Goal: Navigation & Orientation: Find specific page/section

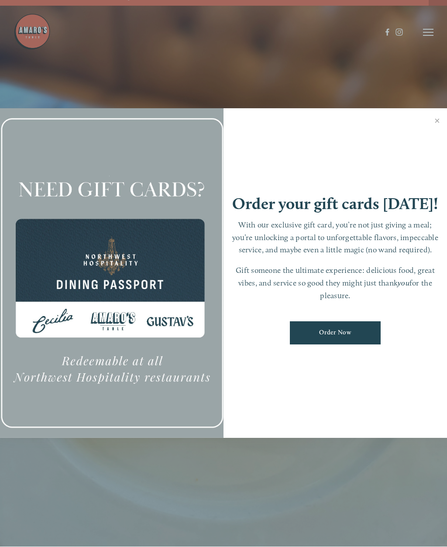
scroll to position [18, 0]
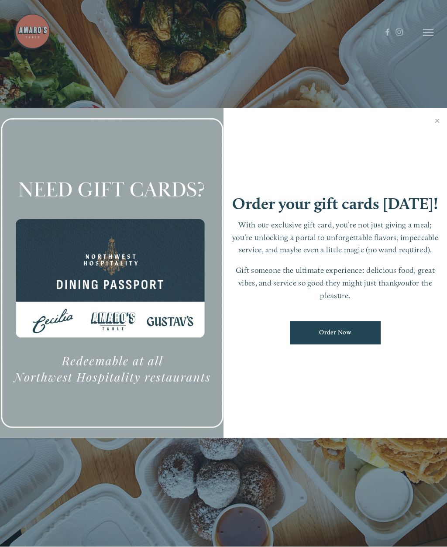
click at [436, 120] on link "Close" at bounding box center [437, 122] width 17 height 24
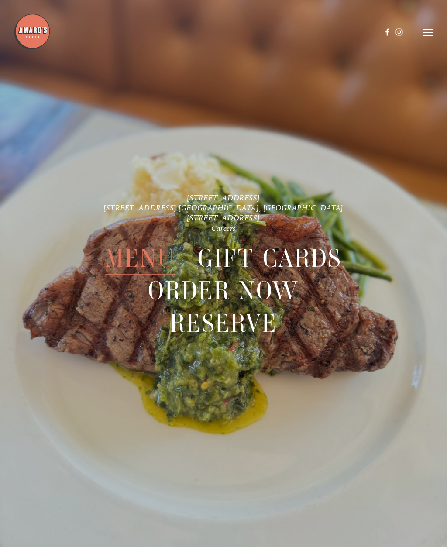
click at [147, 258] on span "Menu" at bounding box center [140, 259] width 71 height 32
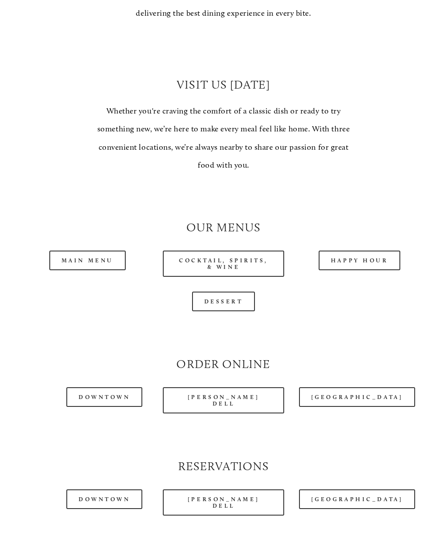
scroll to position [570, 0]
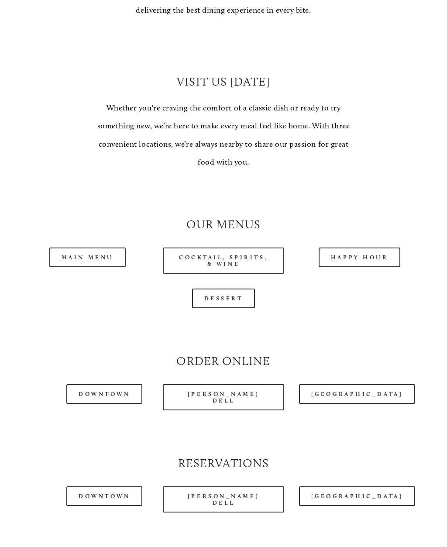
click at [232, 297] on link "Dessert" at bounding box center [223, 299] width 63 height 20
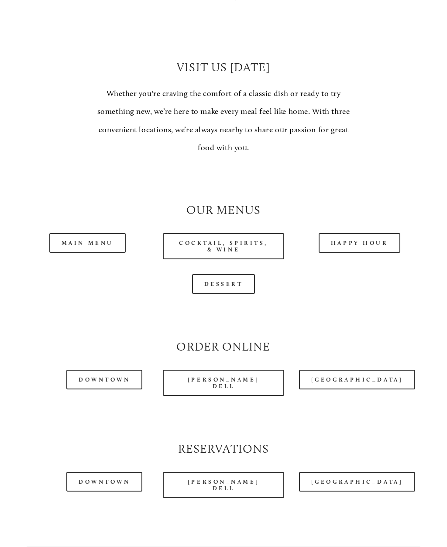
click at [87, 236] on link "Main Menu" at bounding box center [87, 243] width 76 height 20
click at [231, 278] on link "Dessert" at bounding box center [223, 284] width 63 height 20
click at [93, 240] on link "Main Menu" at bounding box center [87, 243] width 76 height 20
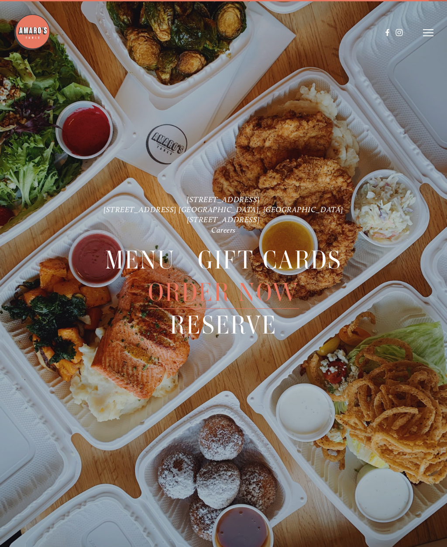
scroll to position [2, 0]
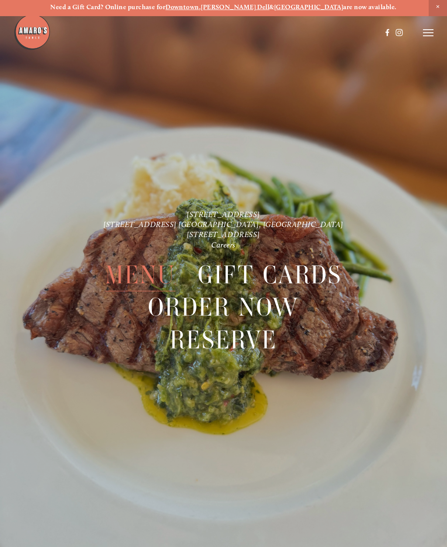
click at [268, 303] on span "Order Now" at bounding box center [223, 308] width 151 height 32
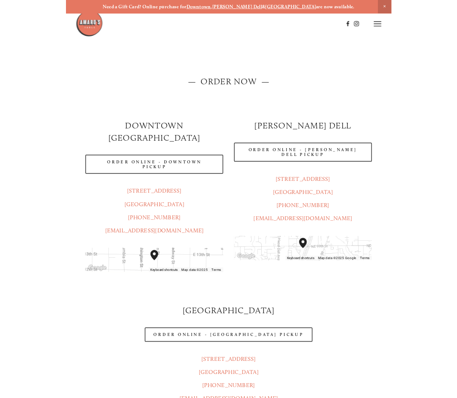
scroll to position [68, 0]
